Goal: Check status

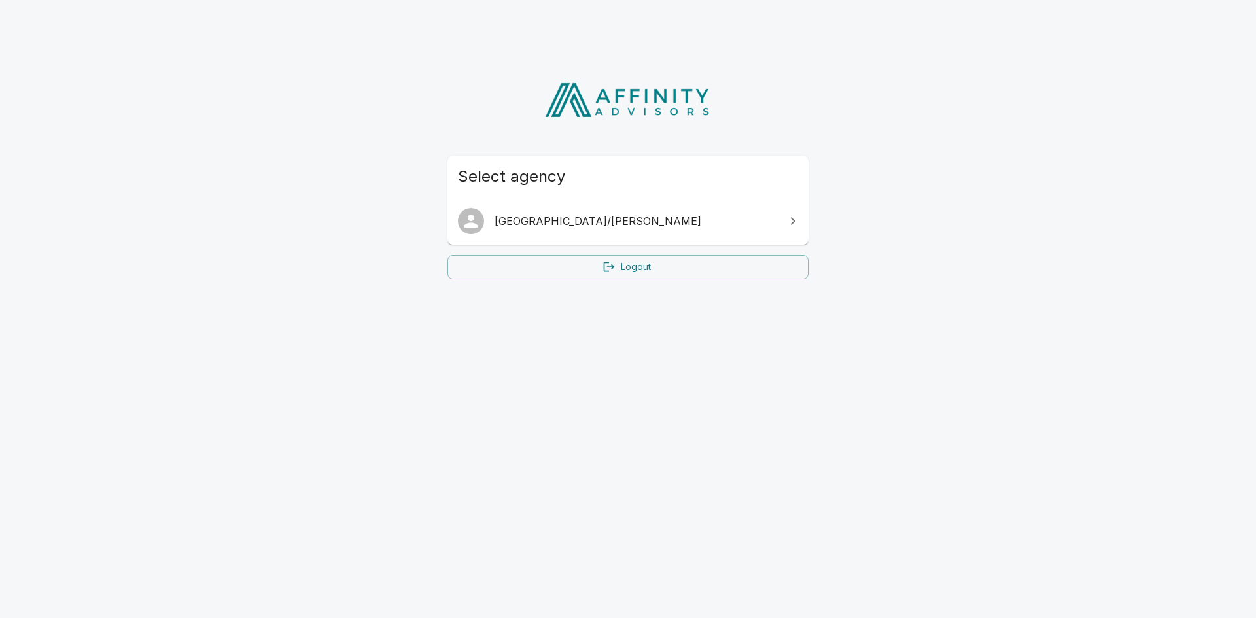
click at [614, 222] on span "[GEOGRAPHIC_DATA]/[PERSON_NAME]" at bounding box center [636, 221] width 283 height 16
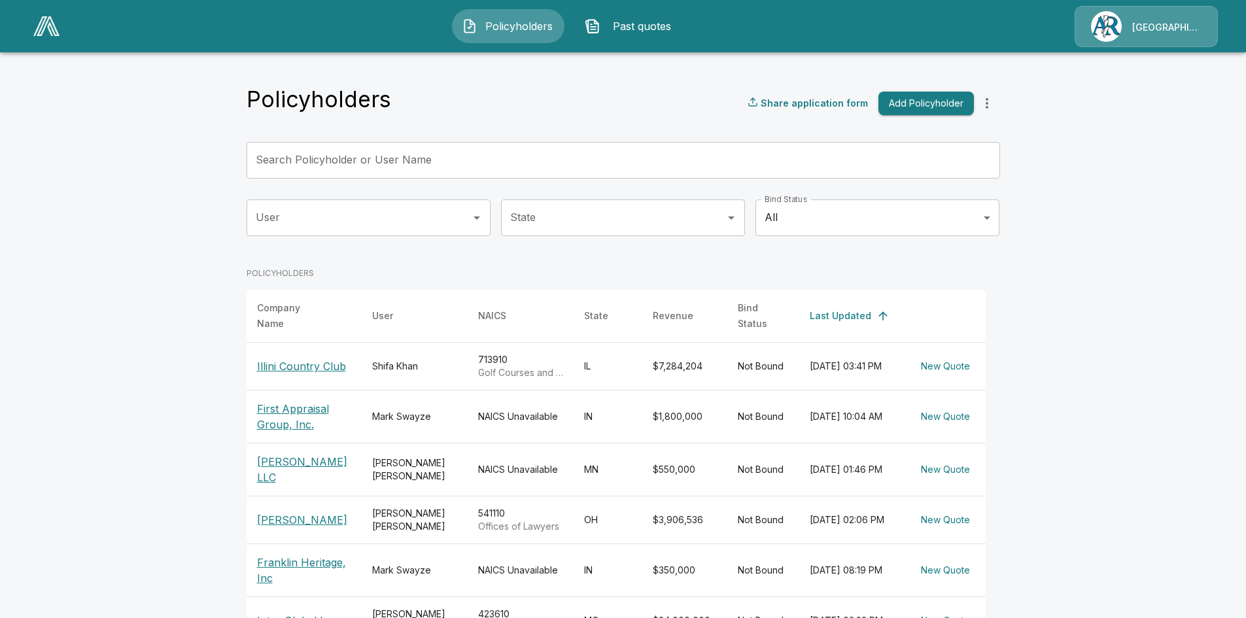
click at [319, 512] on p "Emerson Thomson Bennett" at bounding box center [304, 520] width 94 height 16
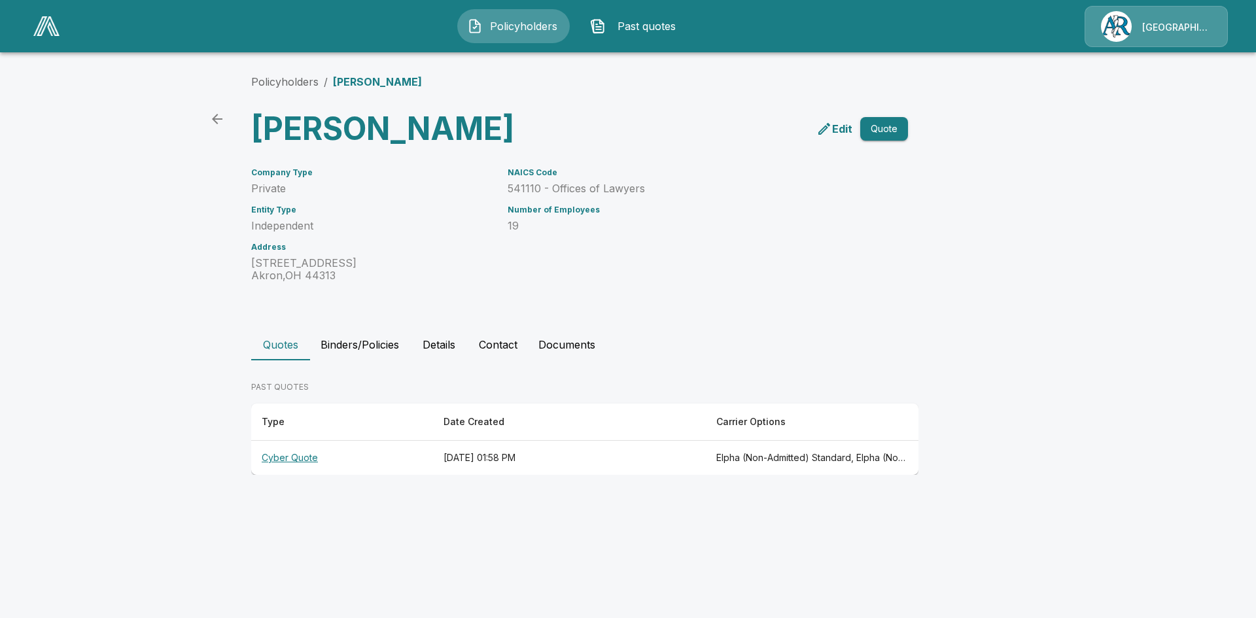
click at [291, 476] on th "Cyber Quote" at bounding box center [342, 458] width 182 height 35
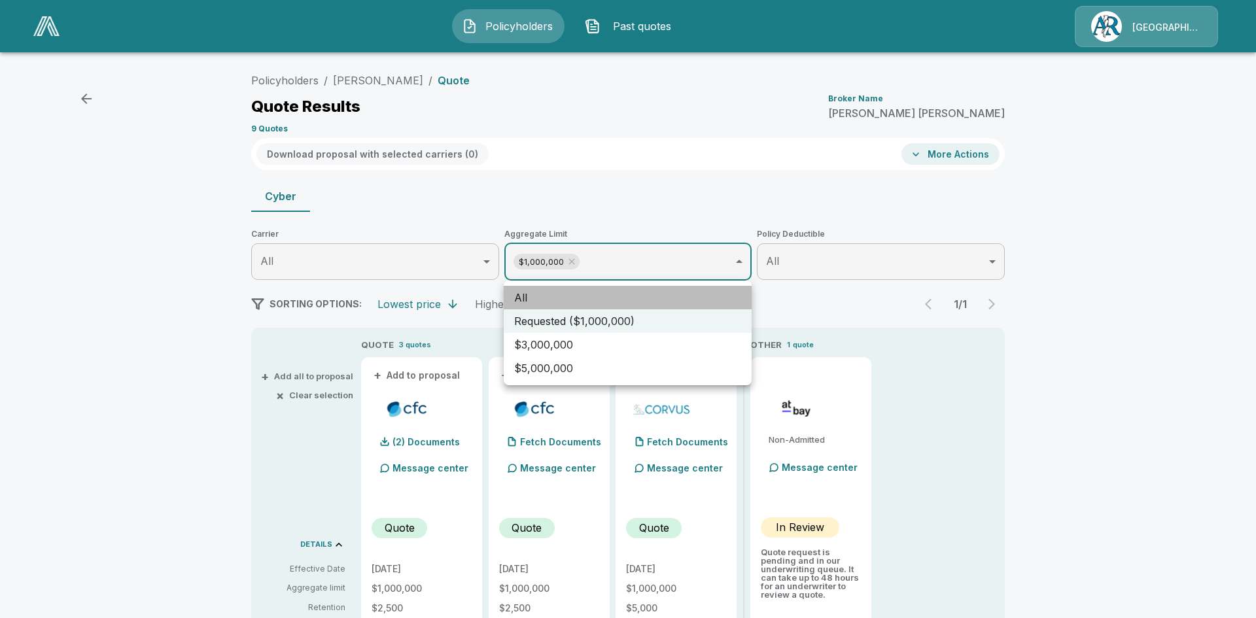
click at [557, 296] on li "All" at bounding box center [628, 298] width 248 height 24
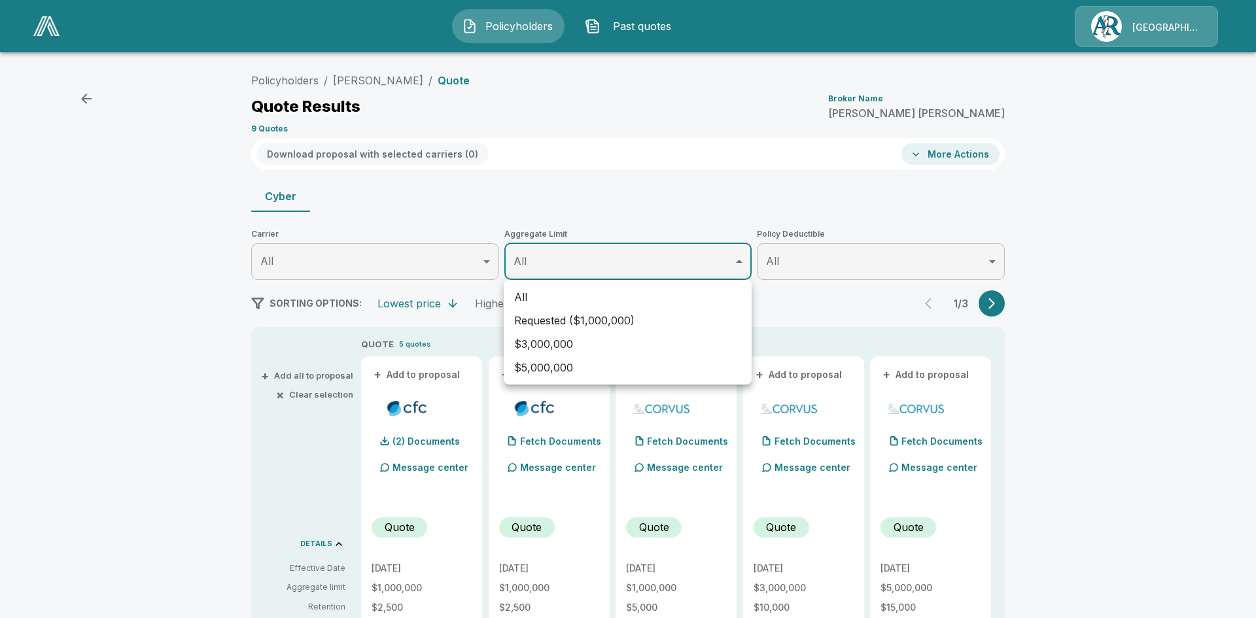
click at [996, 306] on div at bounding box center [628, 309] width 1256 height 618
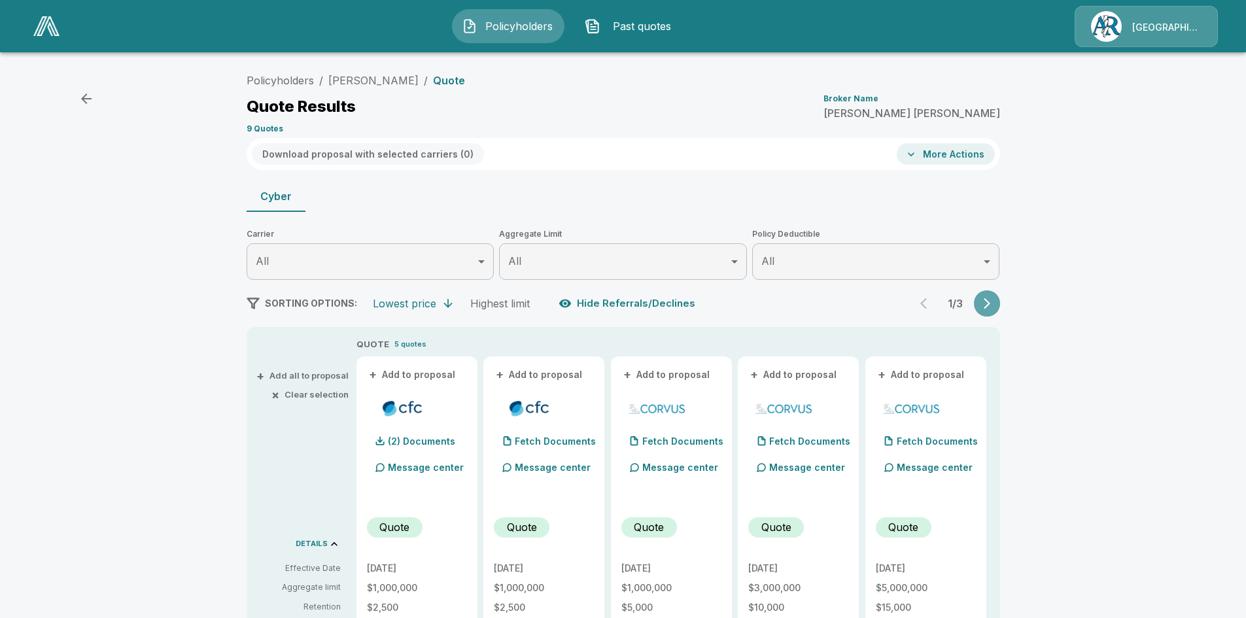
click at [992, 302] on icon "button" at bounding box center [987, 303] width 13 height 13
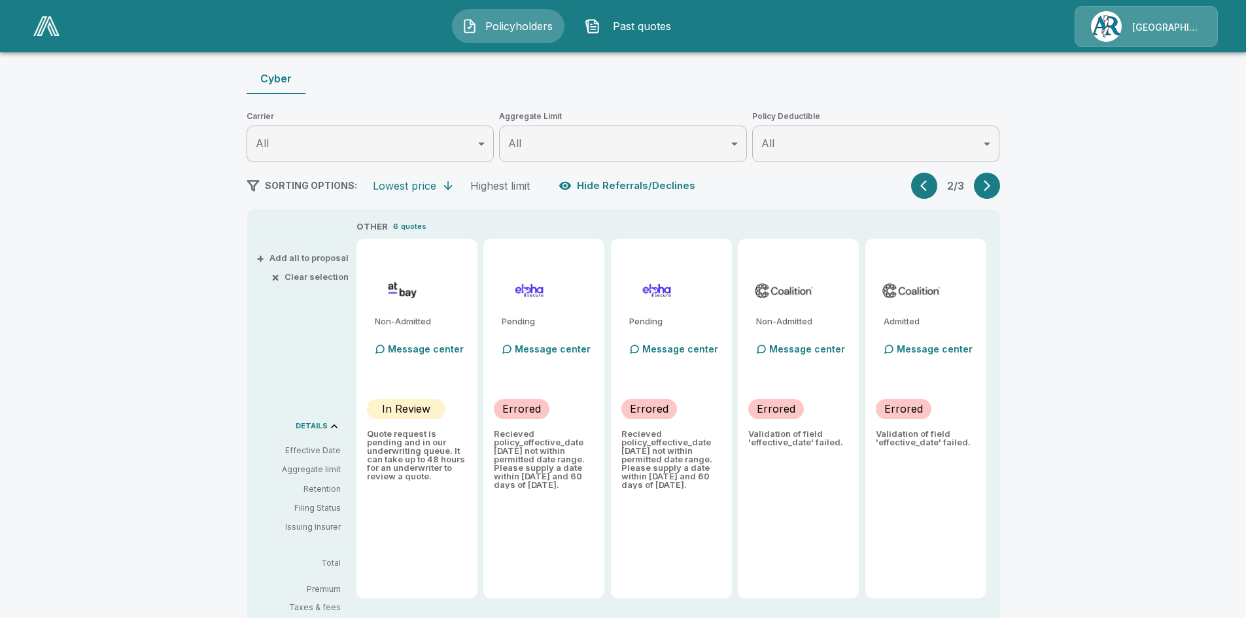
scroll to position [131, 0]
